Goal: Use online tool/utility: Utilize a website feature to perform a specific function

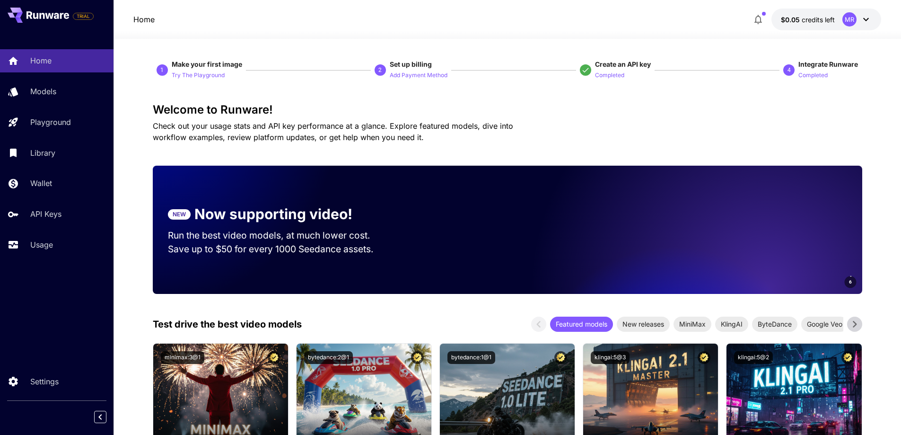
click at [47, 12] on icon at bounding box center [47, 15] width 43 height 8
click at [71, 60] on div "Home" at bounding box center [69, 60] width 74 height 11
click at [61, 88] on div "Models" at bounding box center [69, 91] width 74 height 11
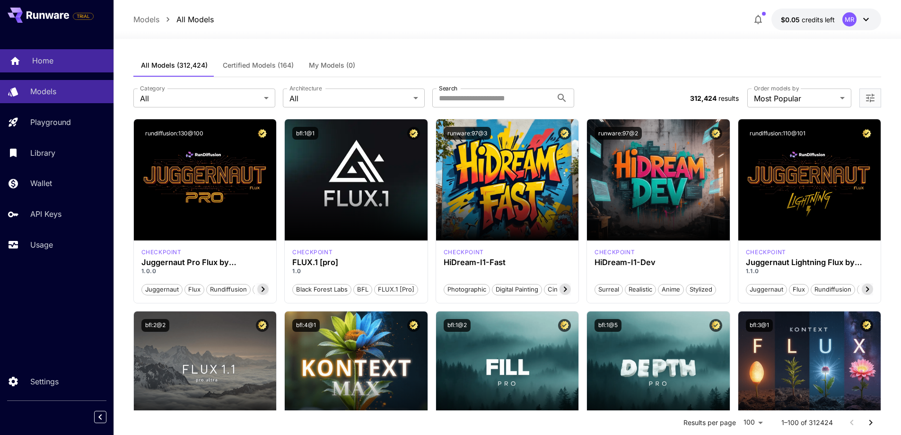
click at [112, 69] on link "Home" at bounding box center [57, 60] width 114 height 23
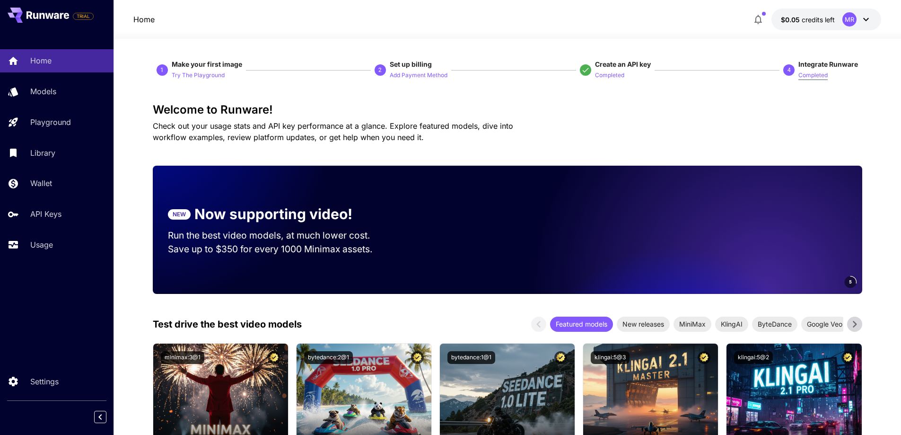
click at [811, 74] on p "Completed" at bounding box center [813, 75] width 29 height 9
click at [808, 78] on p "Completed" at bounding box center [813, 75] width 29 height 9
click at [847, 18] on div "MR" at bounding box center [850, 19] width 14 height 14
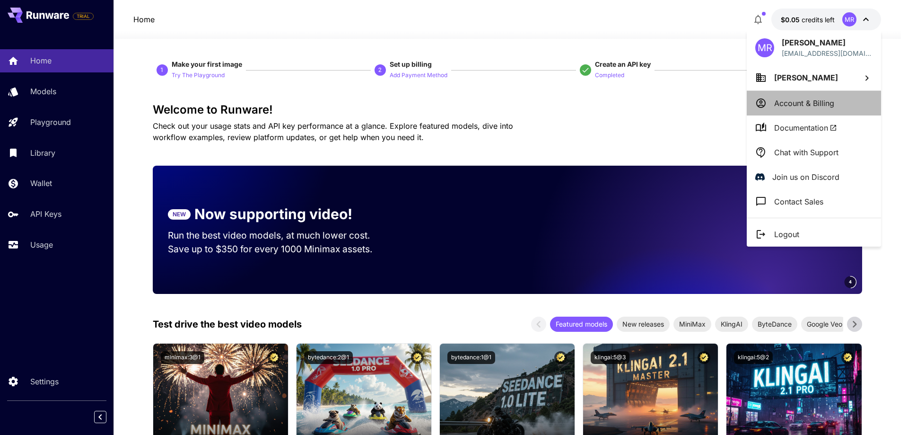
click at [820, 102] on p "Account & Billing" at bounding box center [804, 102] width 60 height 11
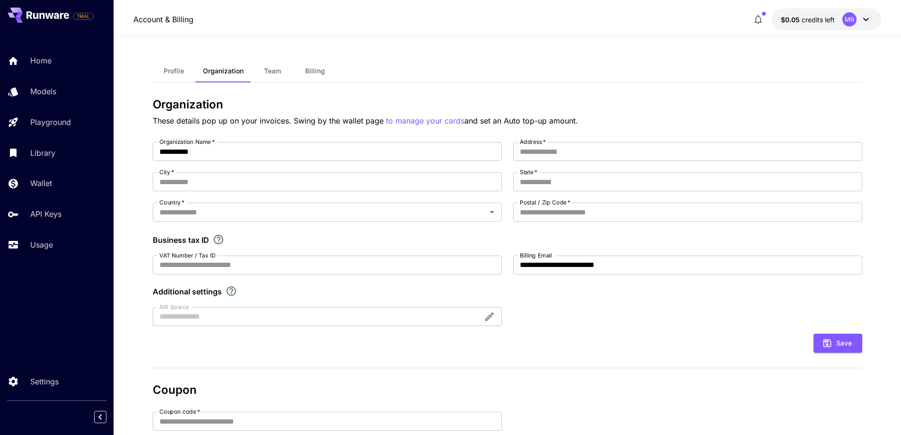
click at [862, 18] on icon at bounding box center [866, 19] width 11 height 11
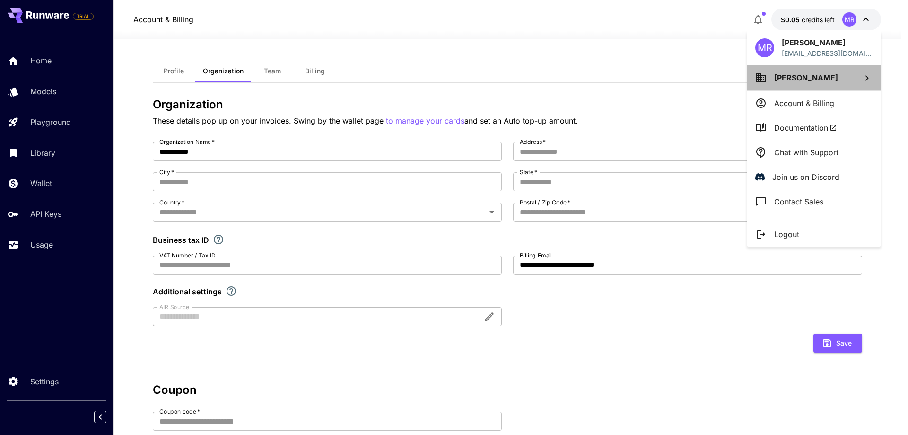
click at [861, 77] on li "[PERSON_NAME]" at bounding box center [814, 78] width 134 height 26
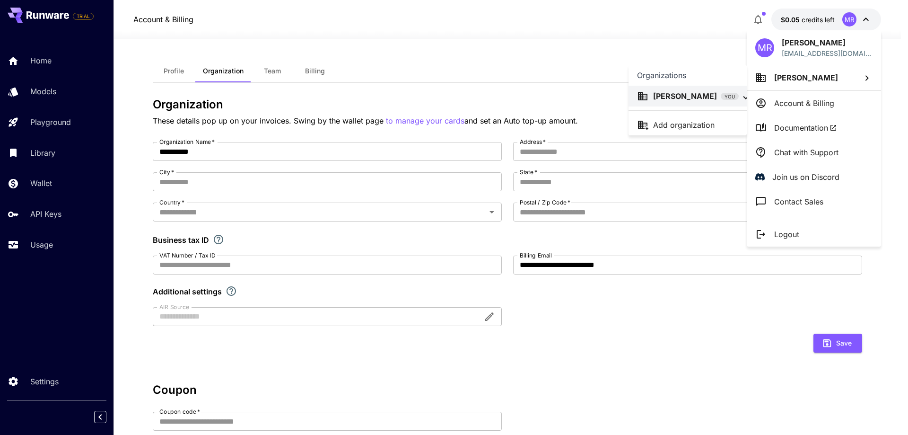
click at [861, 77] on div at bounding box center [454, 217] width 908 height 435
click at [588, 42] on div at bounding box center [454, 217] width 908 height 435
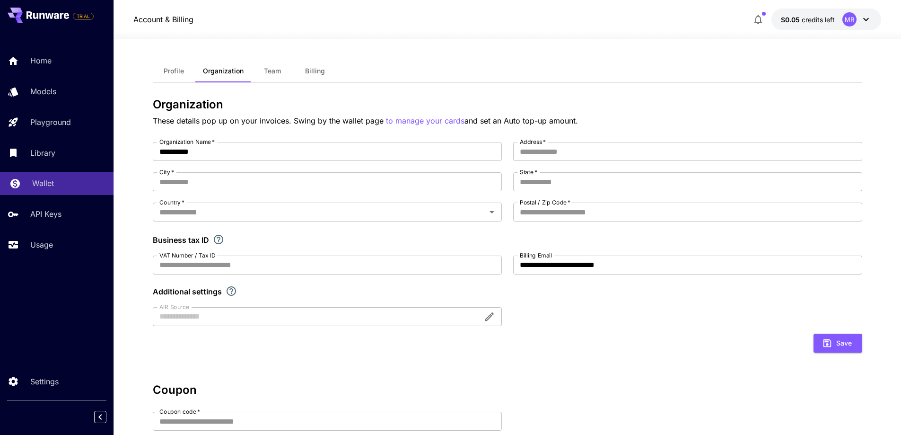
click at [63, 186] on div "Wallet" at bounding box center [69, 182] width 74 height 11
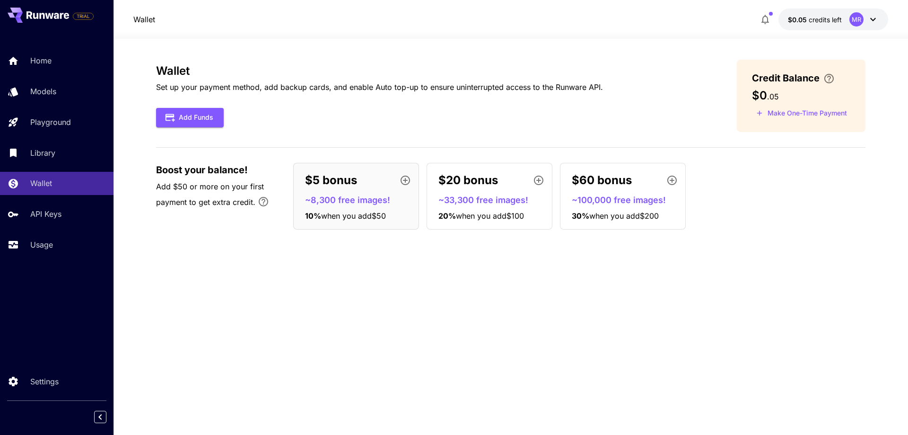
click at [485, 181] on p "$20 bonus" at bounding box center [469, 180] width 60 height 17
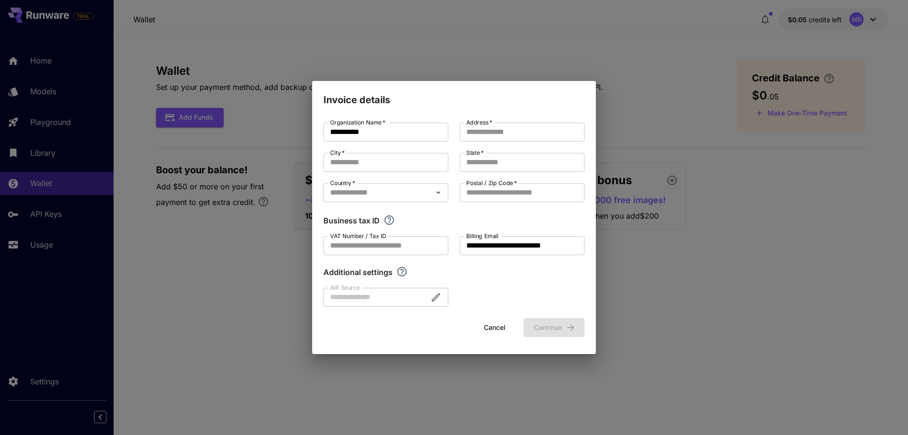
click at [507, 325] on button "Cancel" at bounding box center [495, 327] width 43 height 19
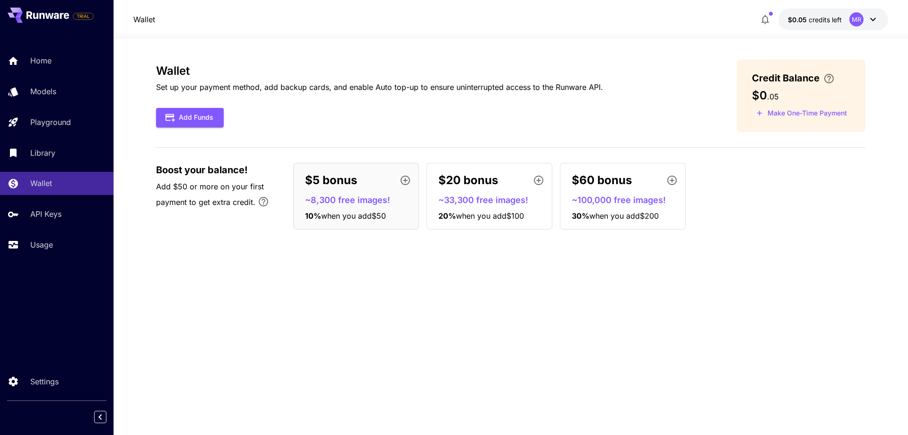
click at [478, 287] on div "Wallet Set up your payment method, add backup cards, and enable Auto top-up to …" at bounding box center [511, 237] width 710 height 354
click at [44, 211] on p "API Keys" at bounding box center [47, 213] width 31 height 11
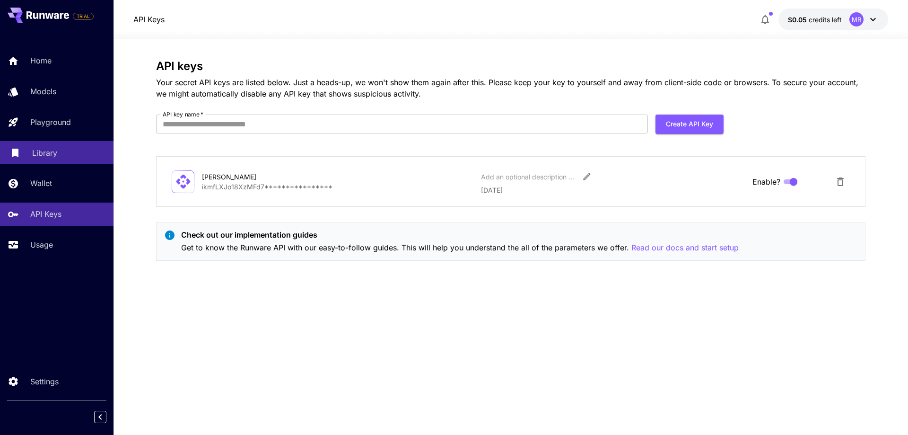
click at [35, 158] on p "Library" at bounding box center [44, 152] width 25 height 11
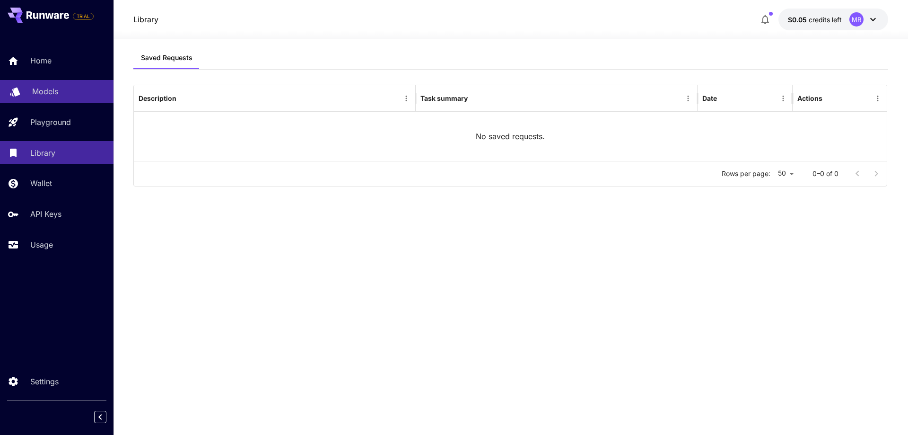
click at [32, 89] on link "Models" at bounding box center [57, 91] width 114 height 23
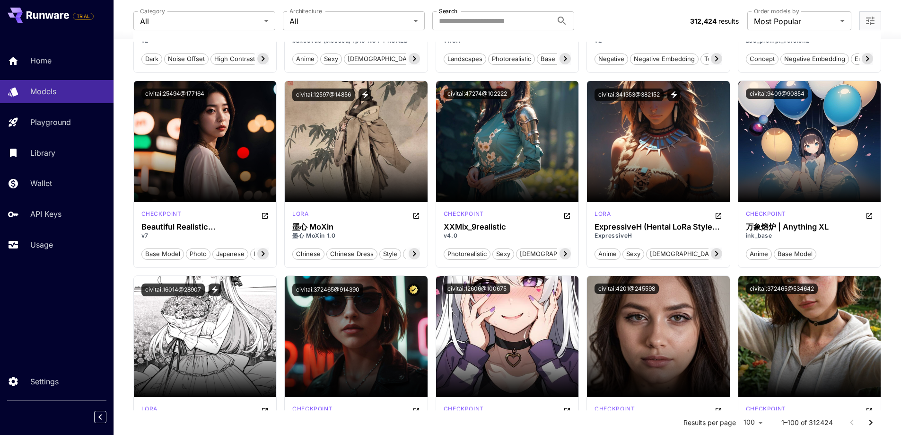
scroll to position [2271, 0]
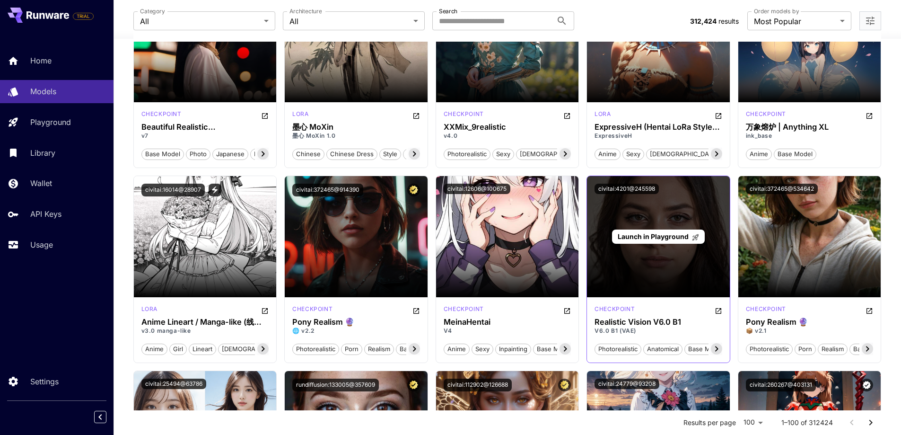
click at [644, 220] on div "Launch in Playground" at bounding box center [658, 236] width 143 height 121
click at [661, 233] on span "Launch in Playground" at bounding box center [653, 236] width 71 height 8
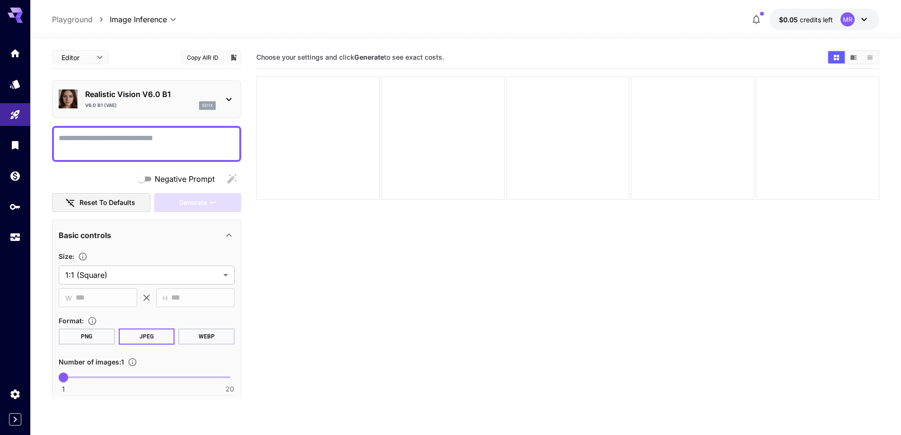
click at [158, 143] on textarea "Negative Prompt" at bounding box center [147, 143] width 176 height 23
paste textarea "**********"
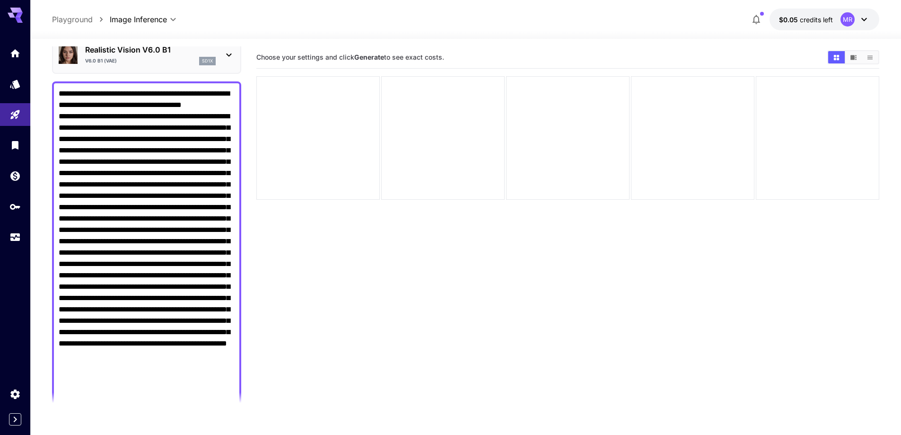
type textarea "**********"
click at [325, 256] on section "Choose your settings and click Generate to see exact costs." at bounding box center [567, 263] width 623 height 435
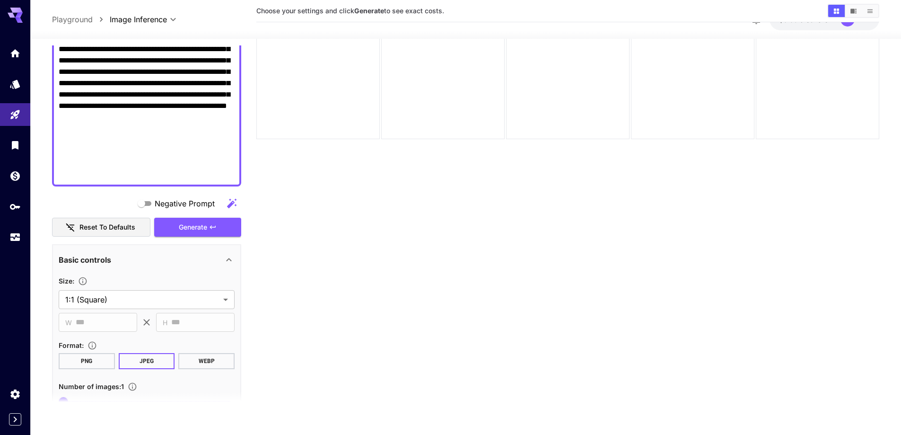
scroll to position [75, 0]
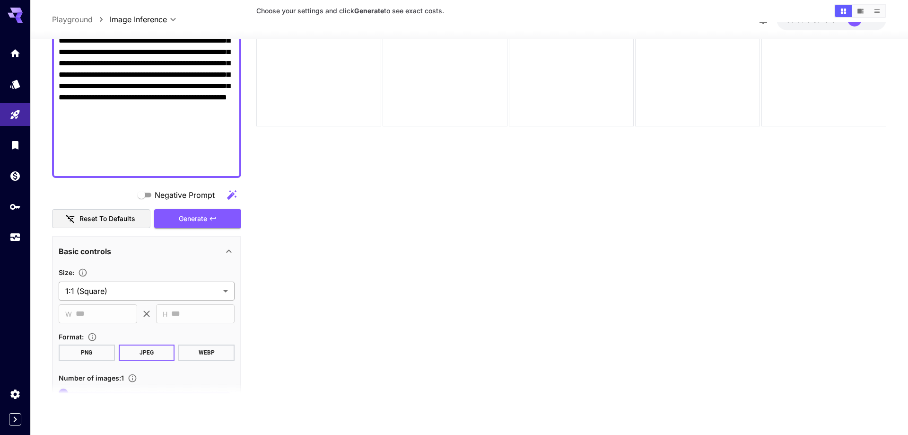
click at [230, 289] on body "**********" at bounding box center [454, 180] width 908 height 510
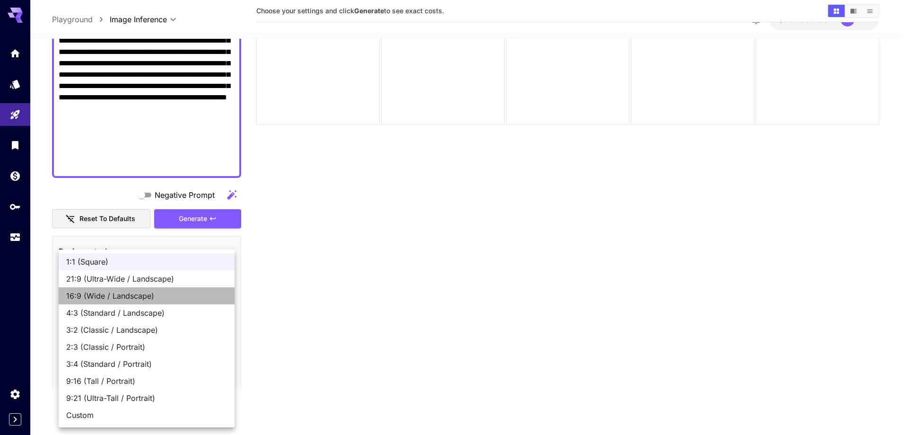
click at [132, 301] on li "16:9 (Wide / Landscape)" at bounding box center [147, 295] width 176 height 17
type input "**********"
type input "***"
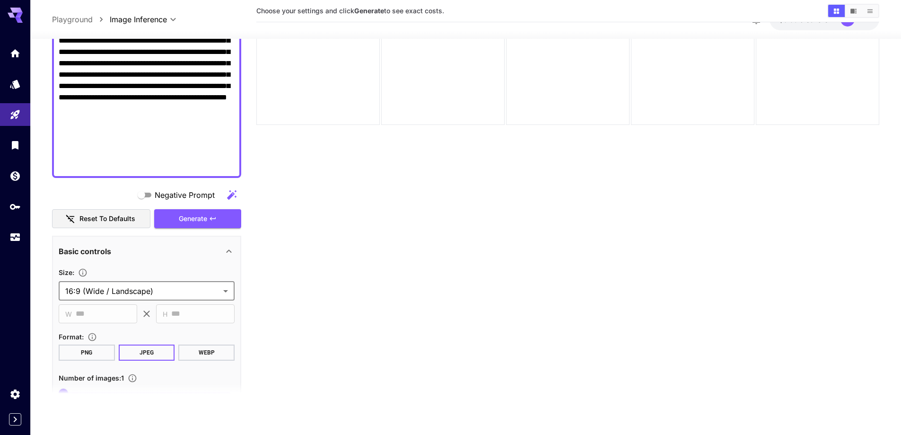
click at [311, 302] on section "Choose your settings and click Generate to see exact costs." at bounding box center [567, 189] width 623 height 435
click at [230, 295] on body "**********" at bounding box center [450, 180] width 901 height 510
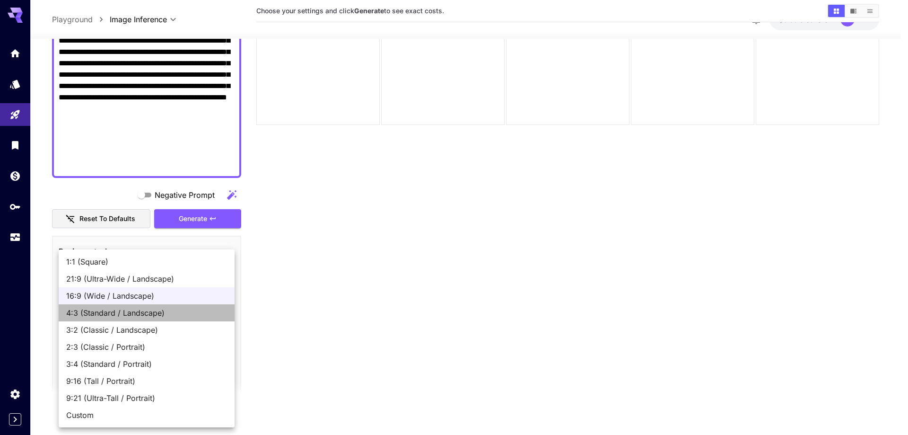
click at [155, 316] on span "4:3 (Standard / Landscape)" at bounding box center [146, 312] width 161 height 11
type input "**********"
type input "***"
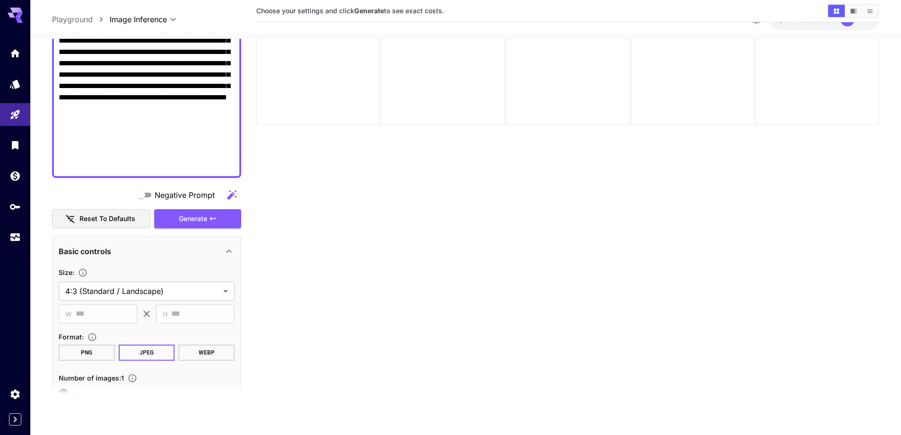
click at [282, 317] on section "Choose your settings and click Generate to see exact costs." at bounding box center [567, 189] width 623 height 435
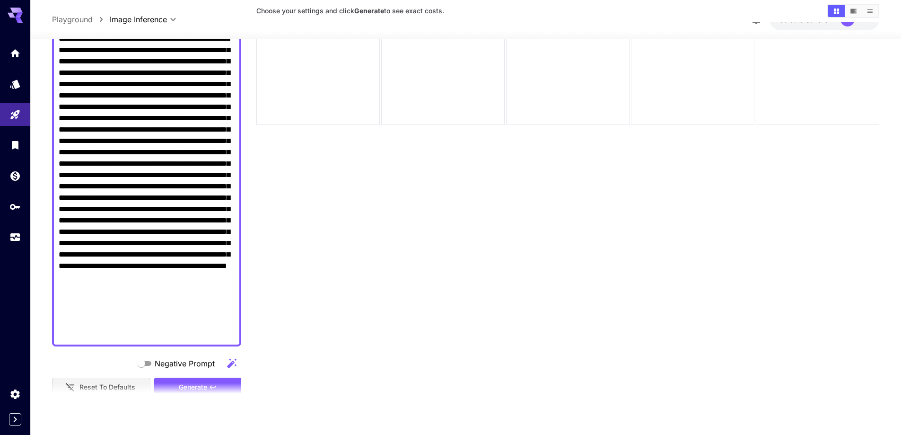
scroll to position [277, 0]
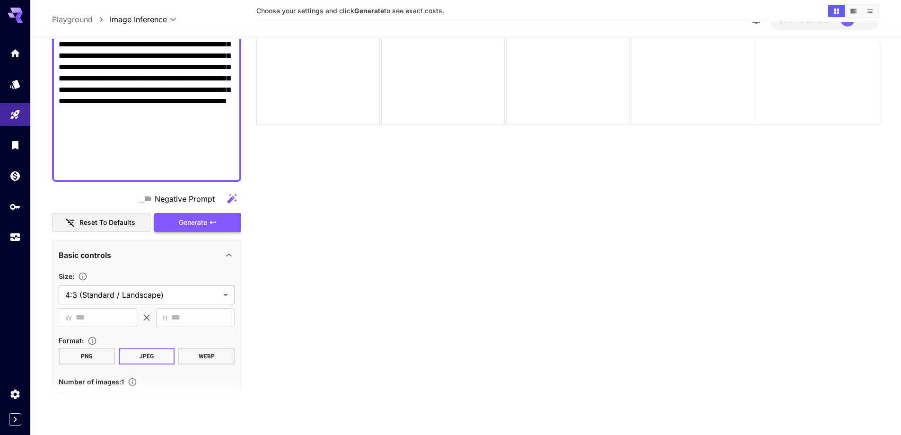
click at [185, 222] on span "Generate" at bounding box center [193, 223] width 28 height 12
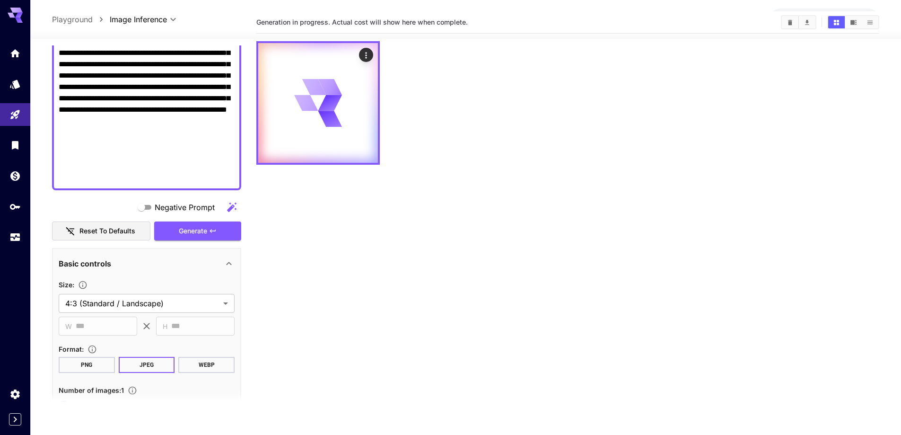
scroll to position [0, 0]
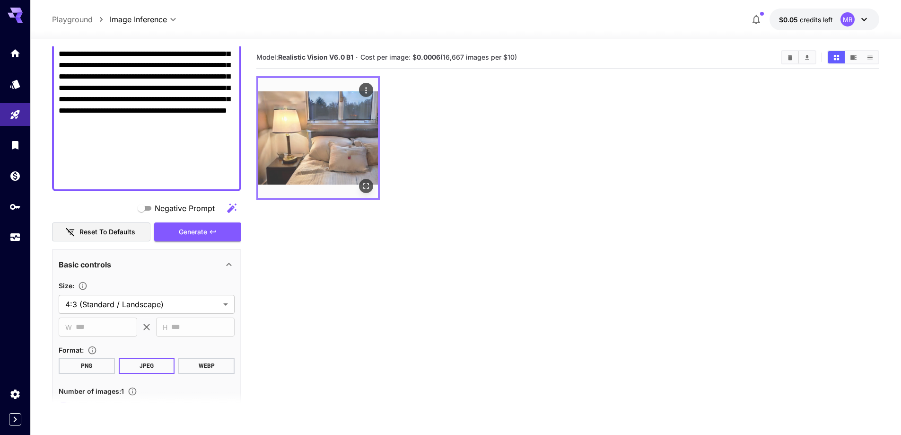
click at [344, 155] on img at bounding box center [318, 138] width 120 height 120
click at [290, 157] on img at bounding box center [318, 138] width 120 height 120
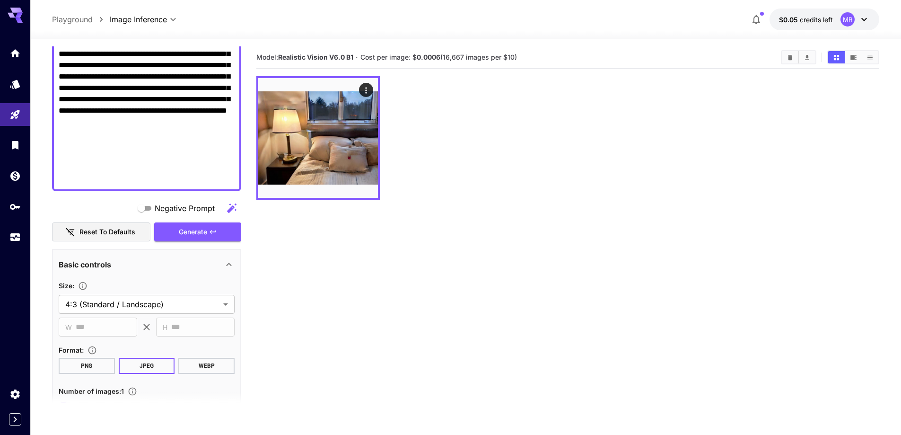
click at [421, 296] on section "Model: Realistic Vision V6.0 B1 · Cost per image: $ 0.0006 (16,667 images per $…" at bounding box center [567, 263] width 623 height 435
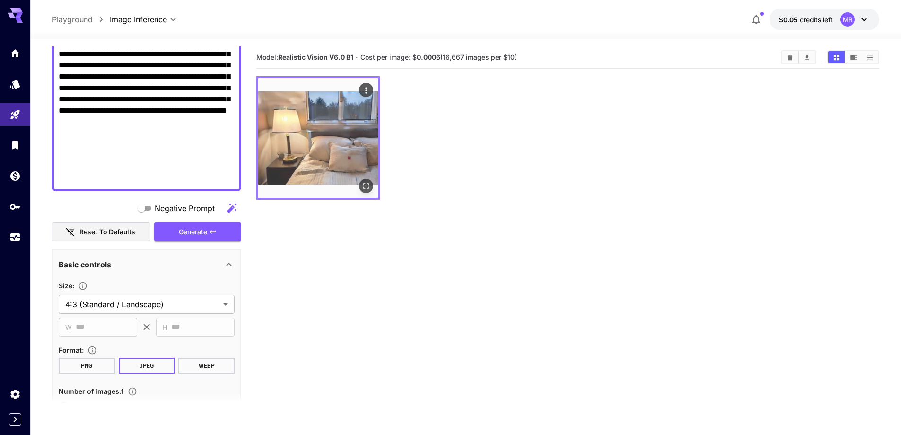
click at [364, 92] on icon "Actions" at bounding box center [365, 90] width 9 height 9
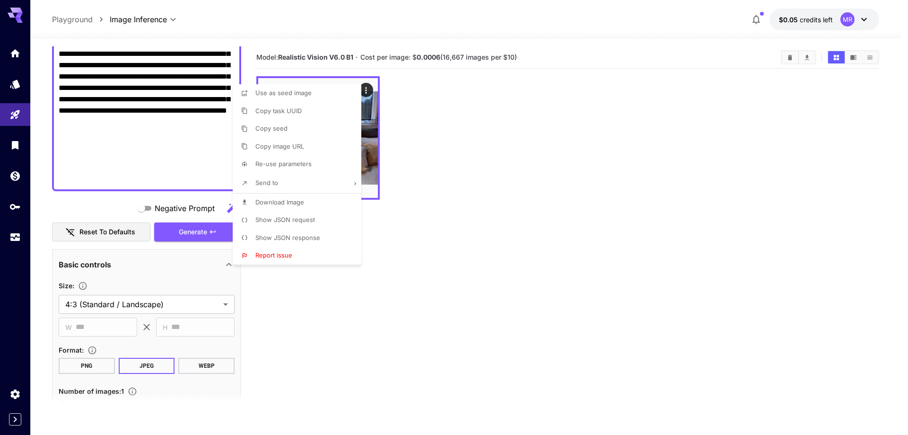
click at [435, 260] on div at bounding box center [454, 217] width 908 height 435
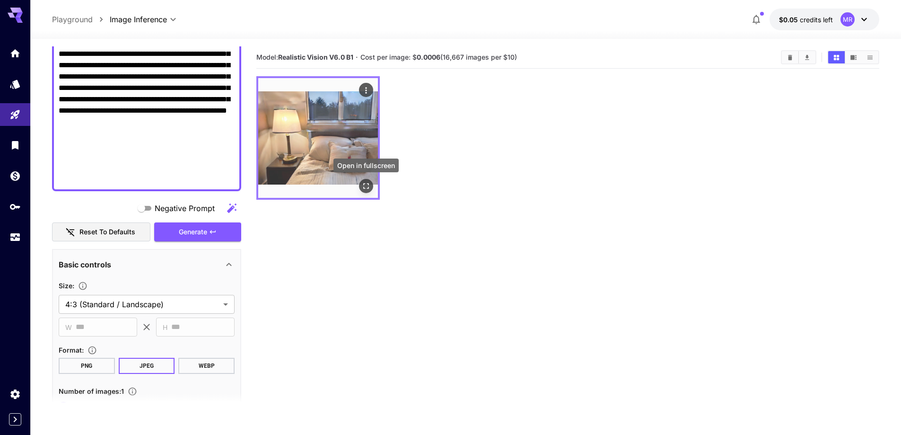
click at [363, 187] on icon "Open in fullscreen" at bounding box center [365, 185] width 9 height 9
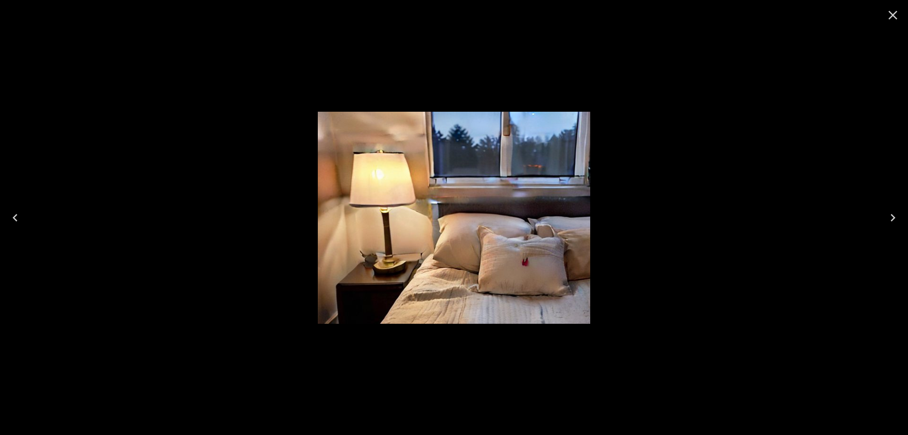
click at [901, 12] on button "Close" at bounding box center [893, 15] width 23 height 23
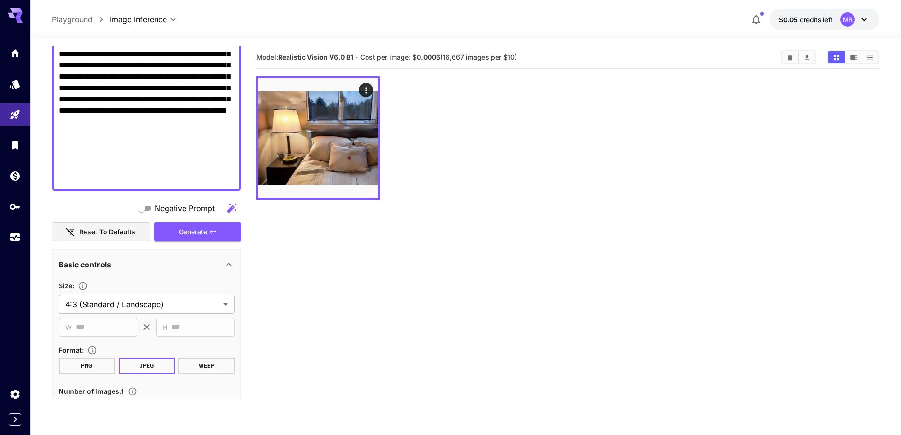
click at [131, 137] on textarea "Negative Prompt" at bounding box center [147, 19] width 176 height 329
paste textarea
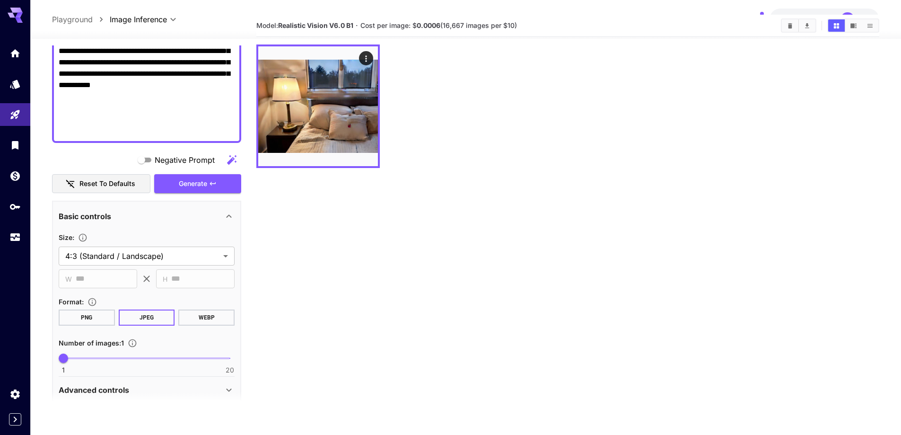
scroll to position [75, 0]
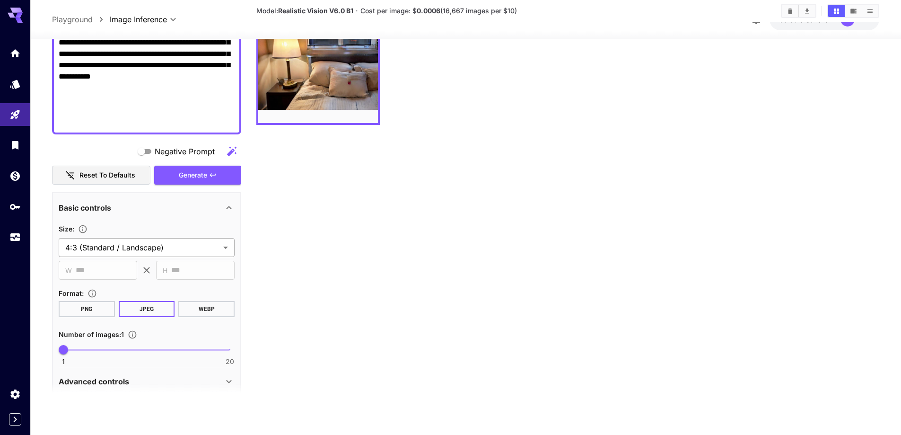
type textarea "**********"
click at [223, 247] on body "**********" at bounding box center [450, 180] width 901 height 510
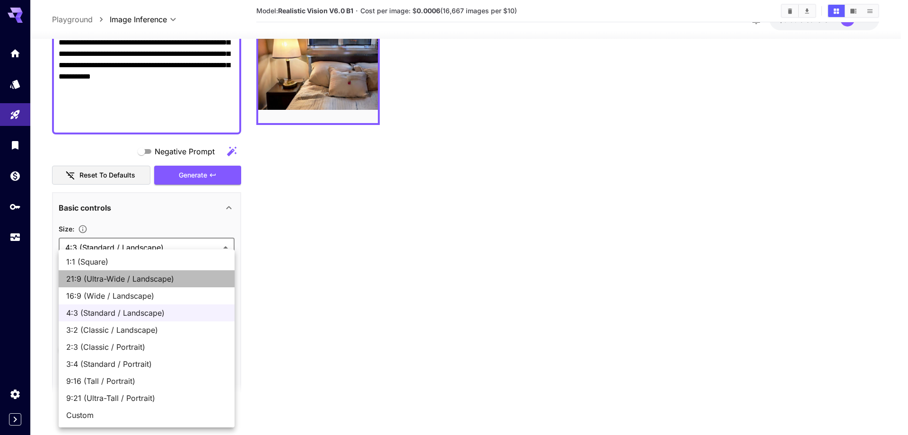
click at [144, 281] on span "21:9 (Ultra-Wide / Landscape)" at bounding box center [146, 278] width 161 height 11
type input "**********"
type input "***"
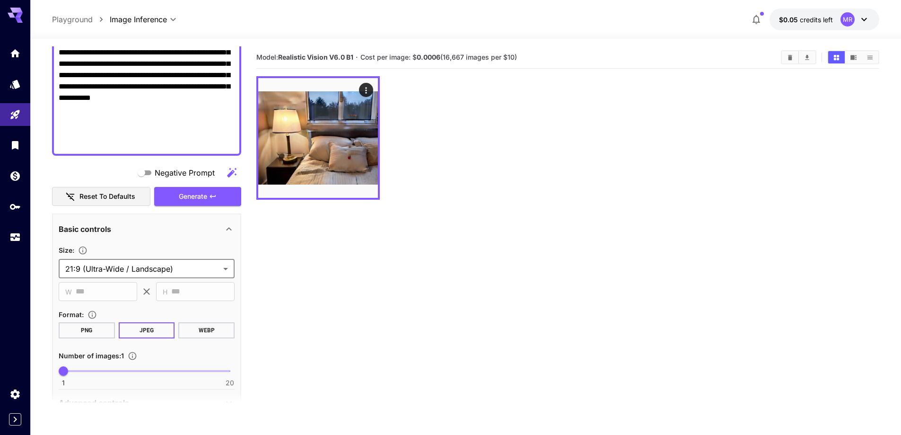
scroll to position [284, 0]
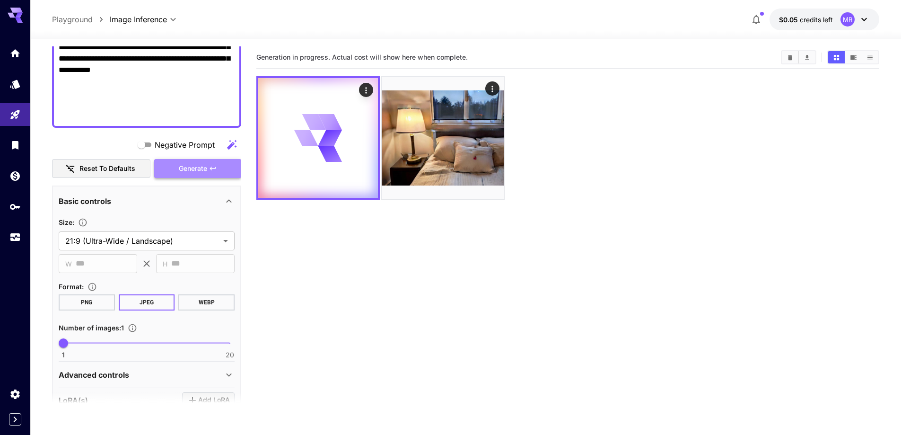
click at [197, 168] on span "Generate" at bounding box center [193, 169] width 28 height 12
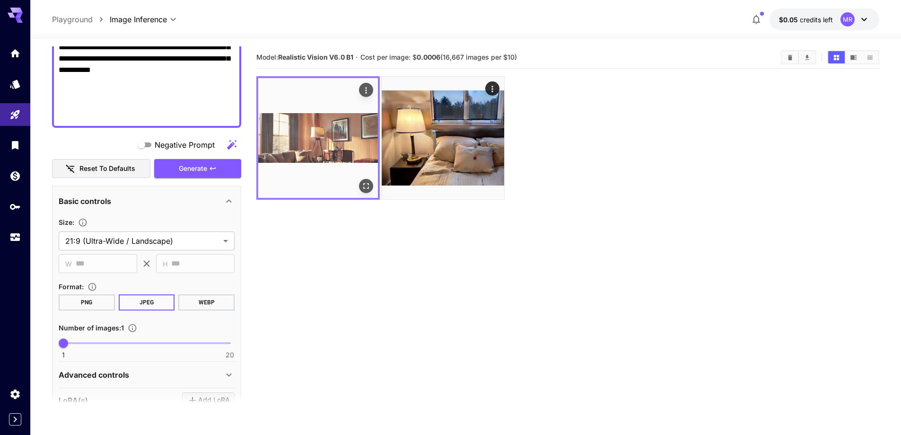
click at [332, 122] on img at bounding box center [318, 138] width 120 height 120
click at [367, 184] on icon "Open in fullscreen" at bounding box center [366, 186] width 6 height 6
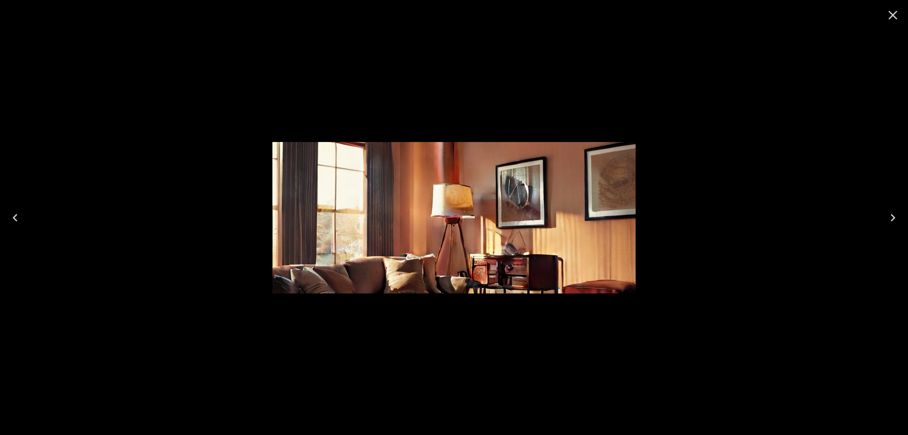
click at [890, 16] on icon "Close" at bounding box center [893, 15] width 15 height 15
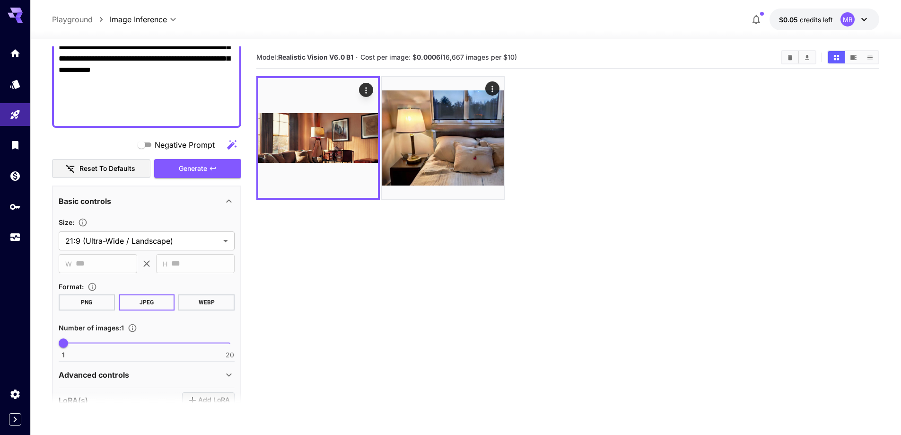
scroll to position [47, 0]
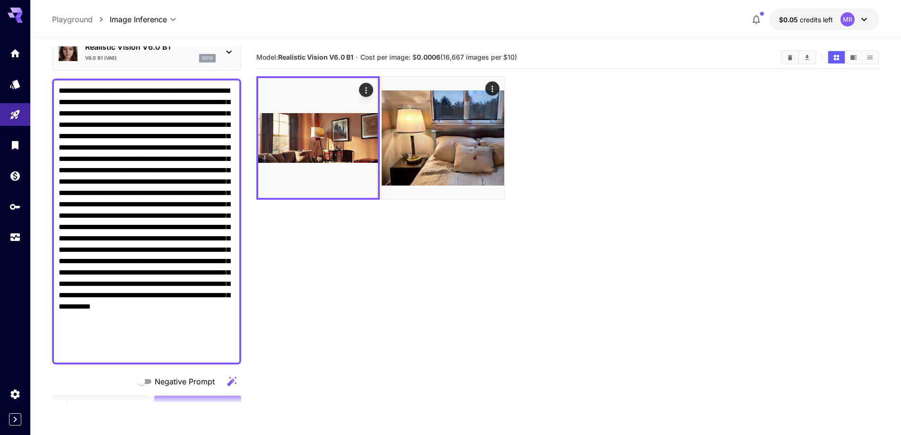
click at [12, 13] on icon at bounding box center [15, 13] width 15 height 10
click at [17, 79] on icon "Models" at bounding box center [16, 81] width 10 height 9
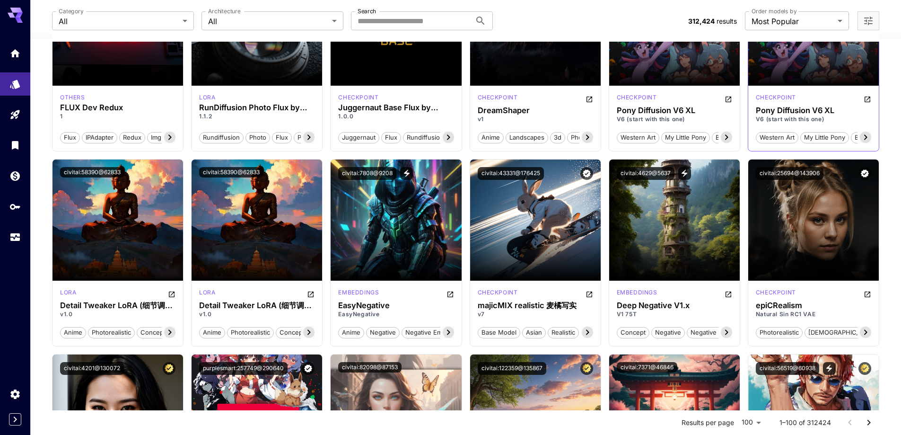
scroll to position [757, 0]
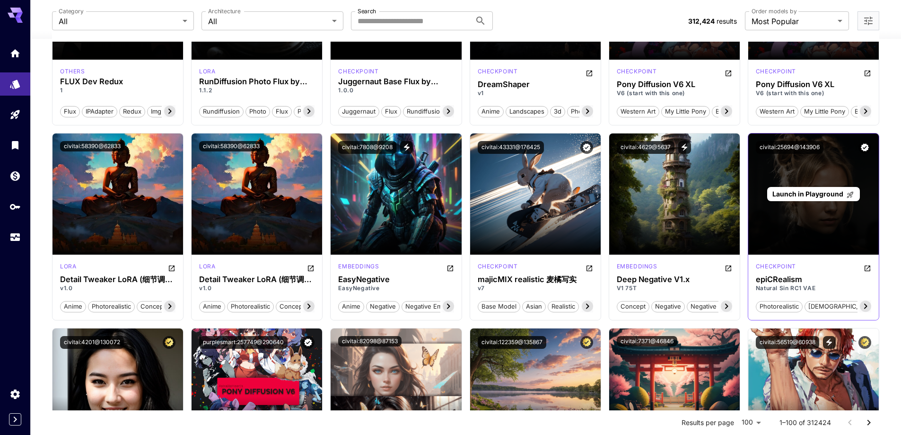
click at [780, 164] on div "Launch in Playground" at bounding box center [813, 193] width 131 height 121
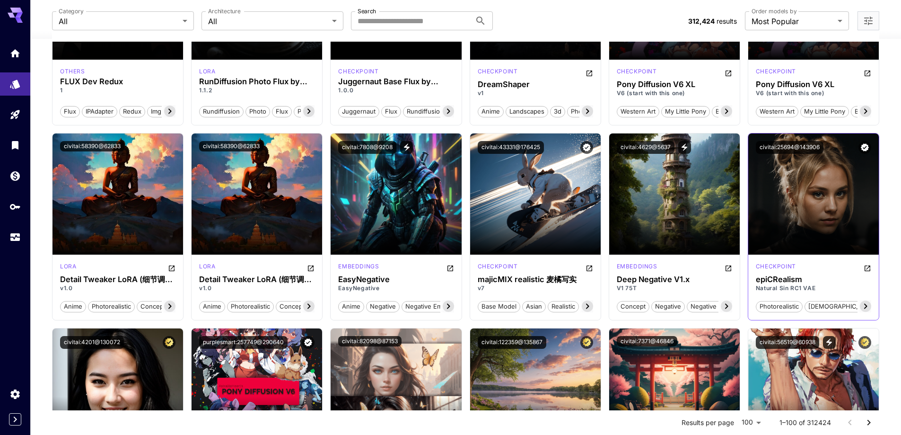
click at [777, 308] on span "photorealistic" at bounding box center [779, 306] width 46 height 9
click at [869, 268] on icon "Open in CivitAI" at bounding box center [868, 268] width 8 height 8
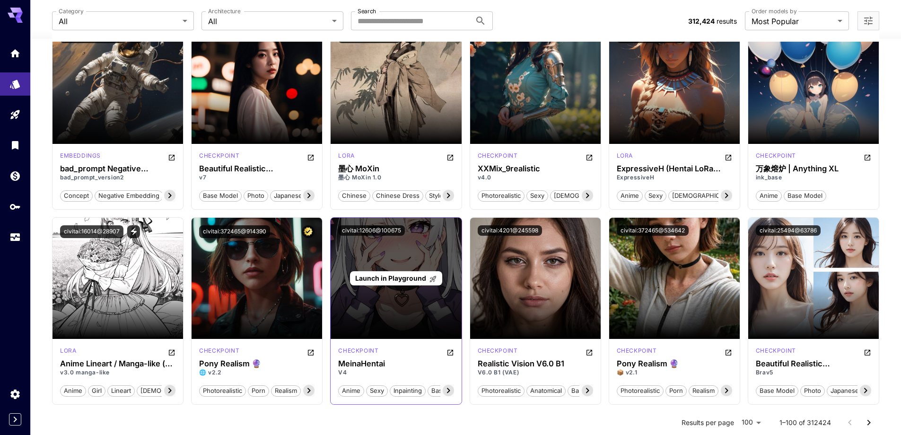
scroll to position [1940, 0]
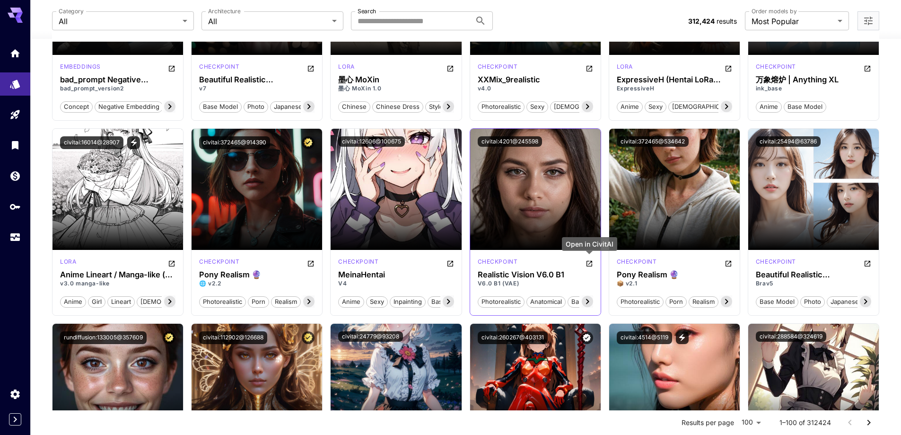
click at [589, 262] on icon "Open in CivitAI" at bounding box center [590, 264] width 8 height 8
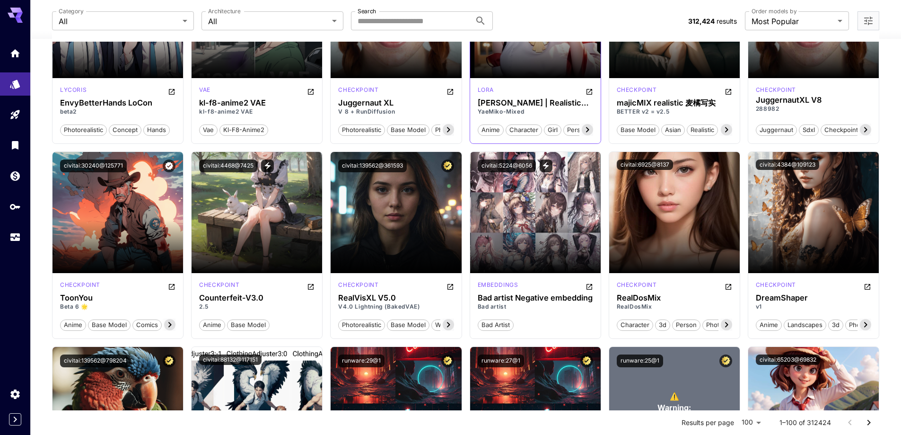
scroll to position [2697, 0]
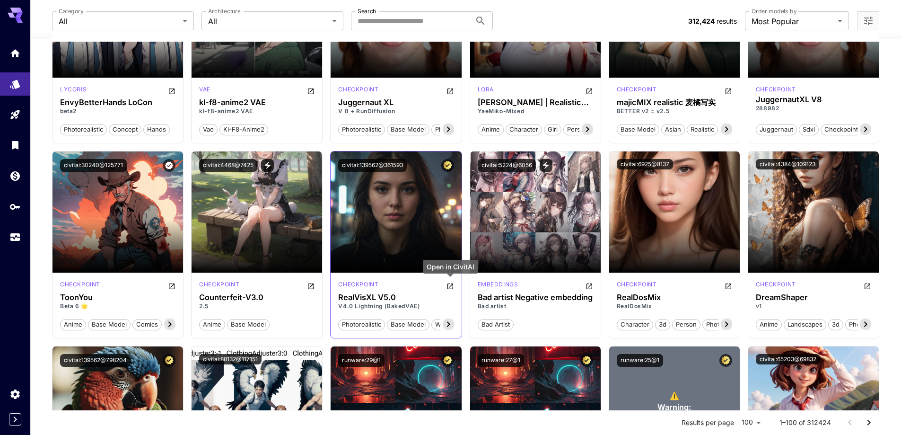
click at [448, 286] on icon "Open in CivitAI" at bounding box center [451, 286] width 8 height 8
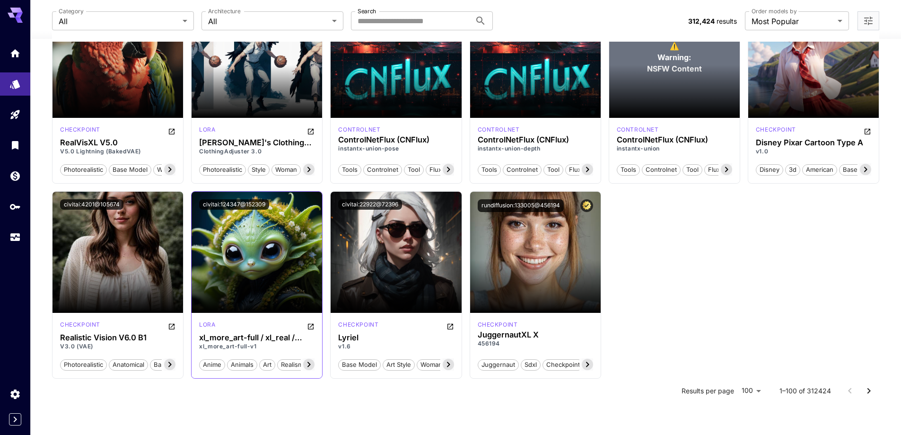
scroll to position [3056, 0]
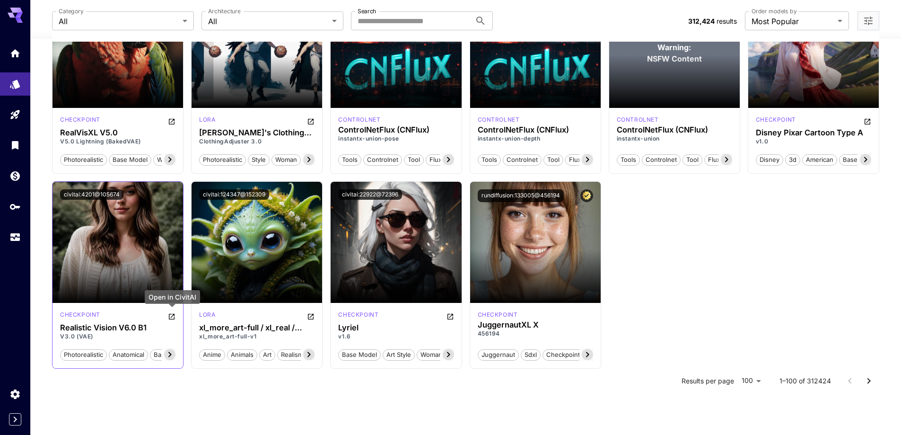
click at [173, 317] on icon "Open in CivitAI" at bounding box center [172, 317] width 8 height 8
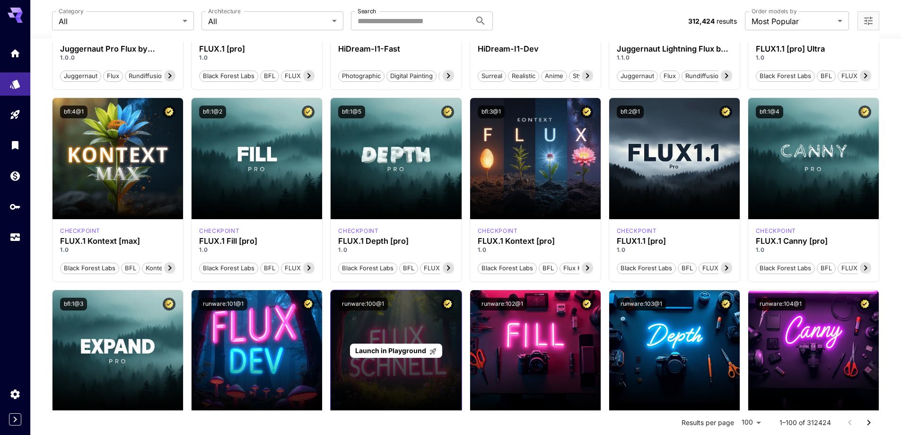
scroll to position [0, 0]
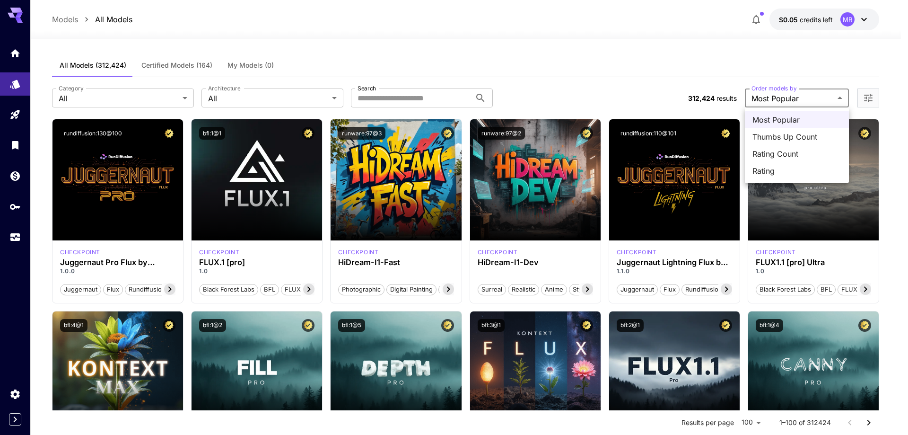
click at [489, 44] on div at bounding box center [454, 217] width 908 height 435
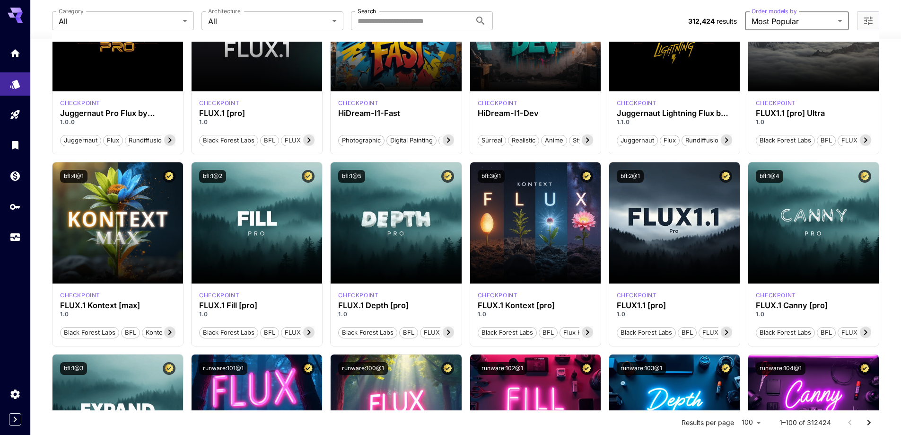
scroll to position [157, 0]
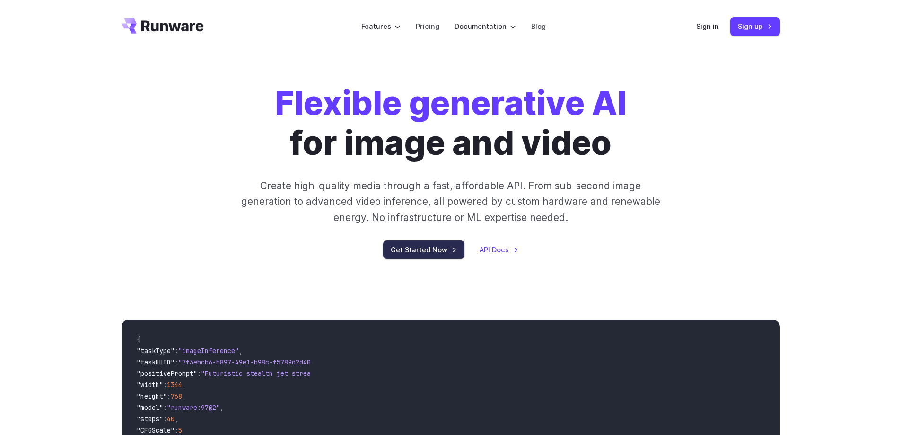
click at [419, 255] on link "Get Started Now" at bounding box center [423, 249] width 81 height 18
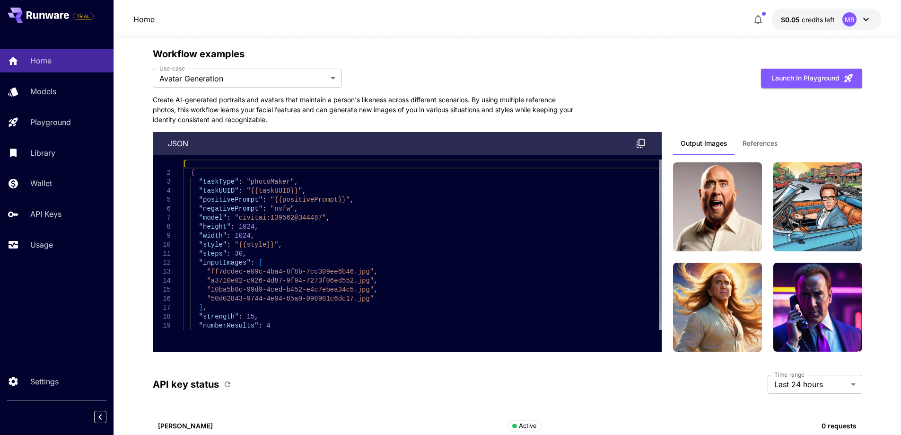
scroll to position [2223, 0]
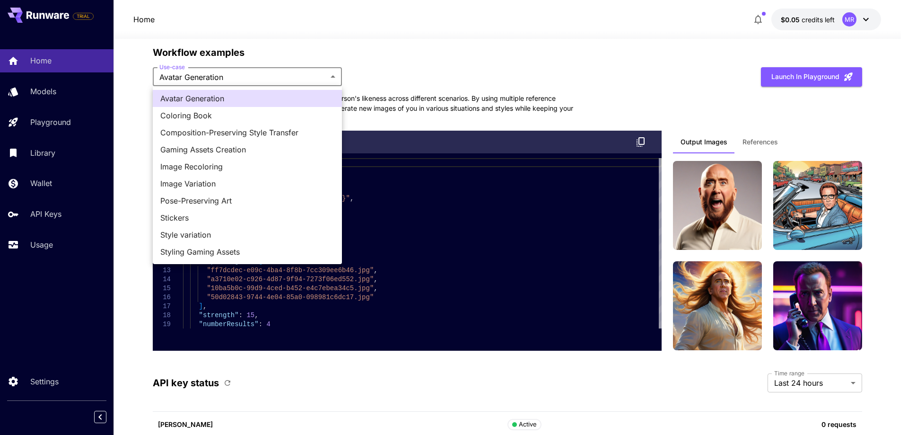
click at [488, 71] on div at bounding box center [454, 217] width 908 height 435
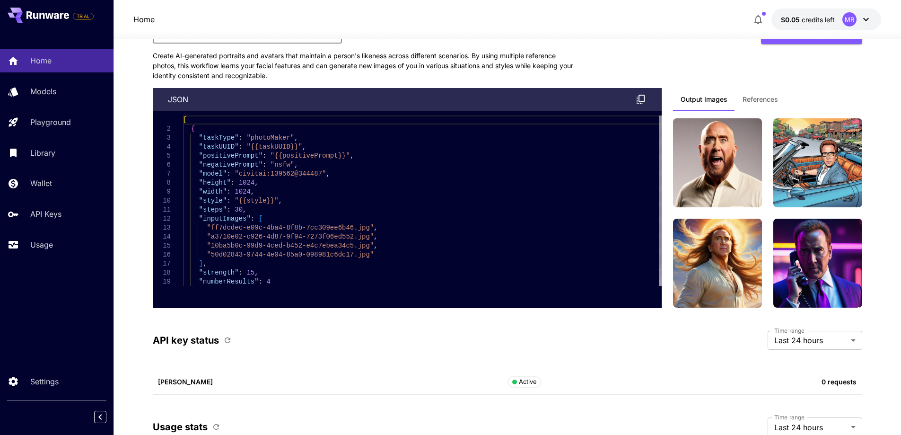
scroll to position [2169, 0]
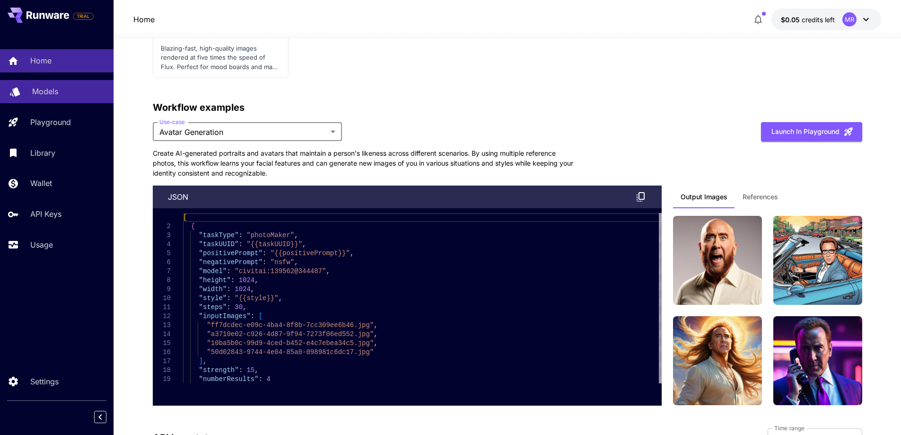
click at [34, 96] on p "Models" at bounding box center [45, 91] width 26 height 11
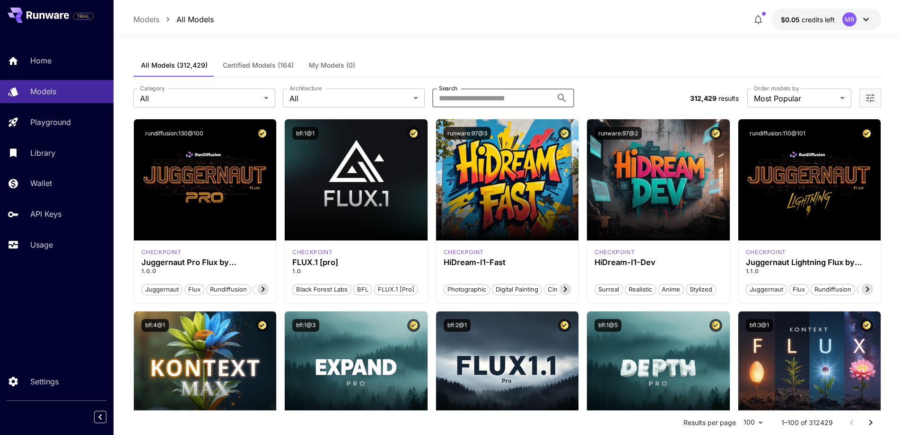
click at [502, 98] on input "Search" at bounding box center [492, 97] width 120 height 19
click at [464, 130] on button "runware:97@3" at bounding box center [467, 133] width 47 height 13
click at [475, 101] on input "Search" at bounding box center [492, 97] width 120 height 19
type input "*"
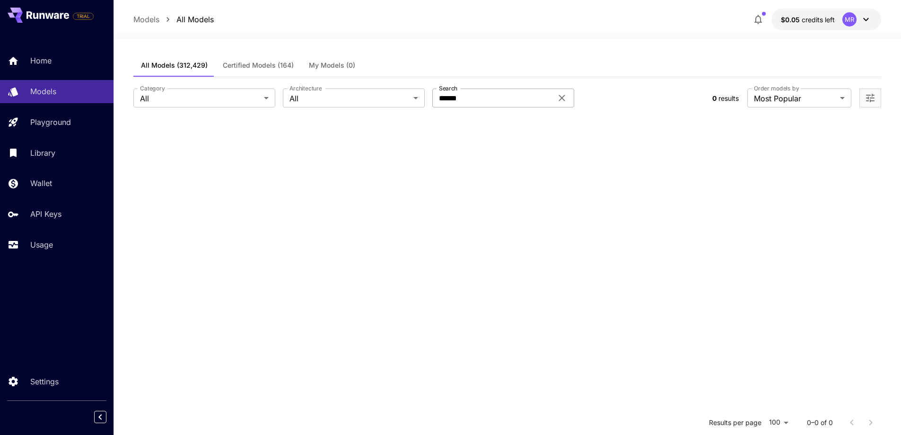
click at [510, 92] on input "******" at bounding box center [492, 97] width 120 height 19
drag, startPoint x: 471, startPoint y: 97, endPoint x: 458, endPoint y: 98, distance: 12.9
click at [458, 98] on input "*********" at bounding box center [492, 97] width 120 height 19
type input "**********"
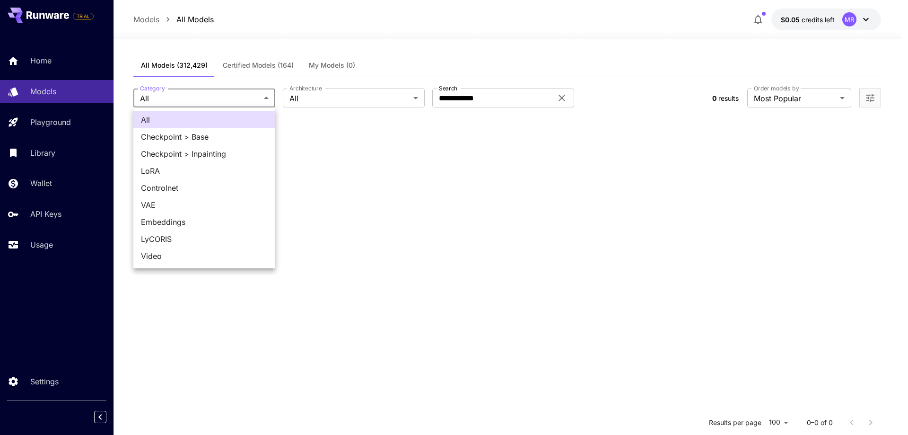
click at [271, 97] on body "**********" at bounding box center [454, 303] width 908 height 606
click at [271, 97] on div at bounding box center [454, 217] width 908 height 435
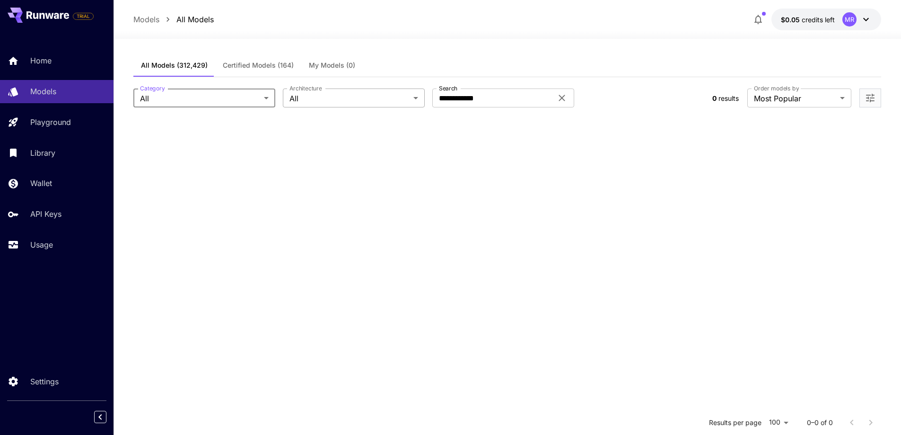
click at [405, 99] on body "**********" at bounding box center [450, 303] width 901 height 606
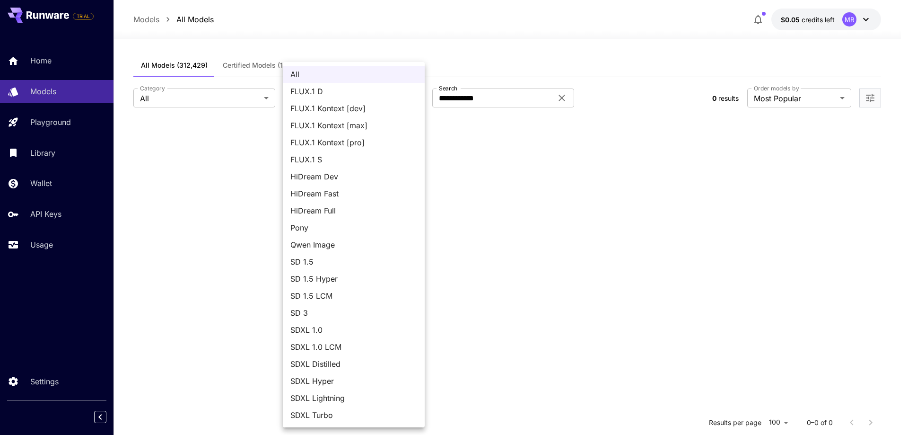
click at [366, 33] on div at bounding box center [454, 217] width 908 height 435
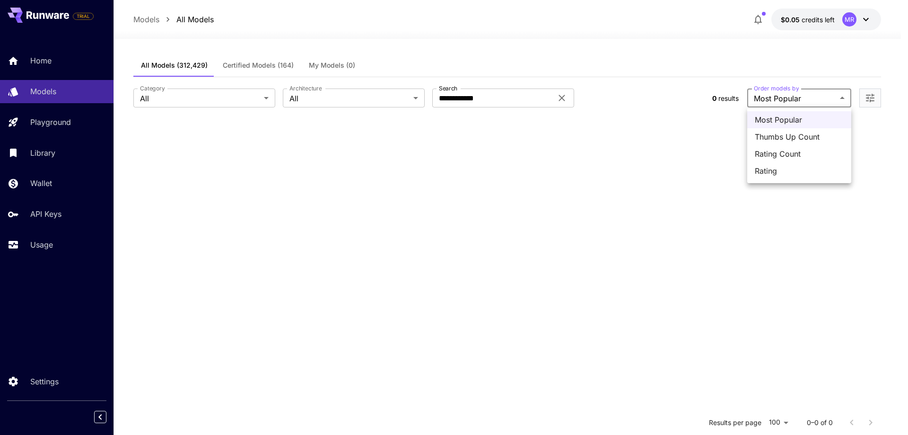
click at [804, 96] on body "**********" at bounding box center [454, 303] width 908 height 606
click at [621, 31] on div at bounding box center [454, 217] width 908 height 435
